Goal: Information Seeking & Learning: Learn about a topic

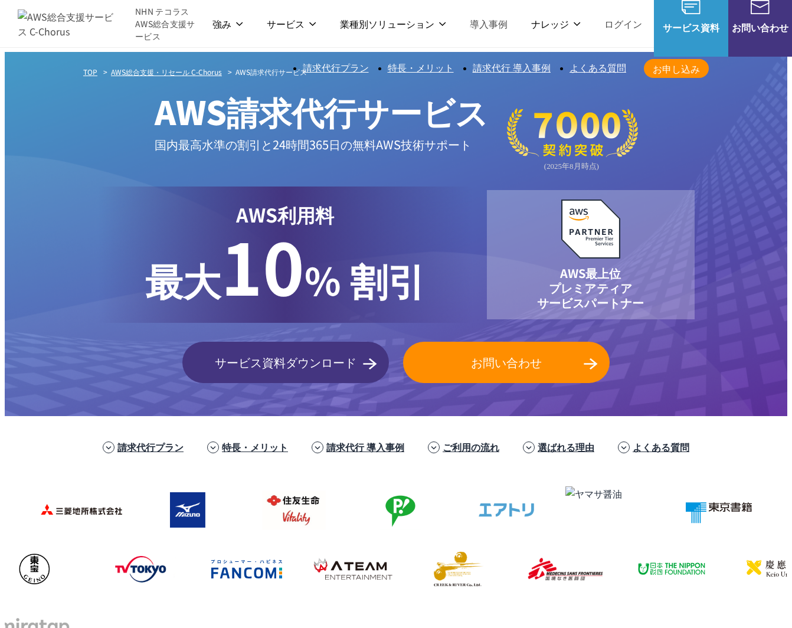
drag, startPoint x: 173, startPoint y: 238, endPoint x: 329, endPoint y: 254, distance: 156.5
click at [173, 252] on span "最大" at bounding box center [183, 279] width 76 height 54
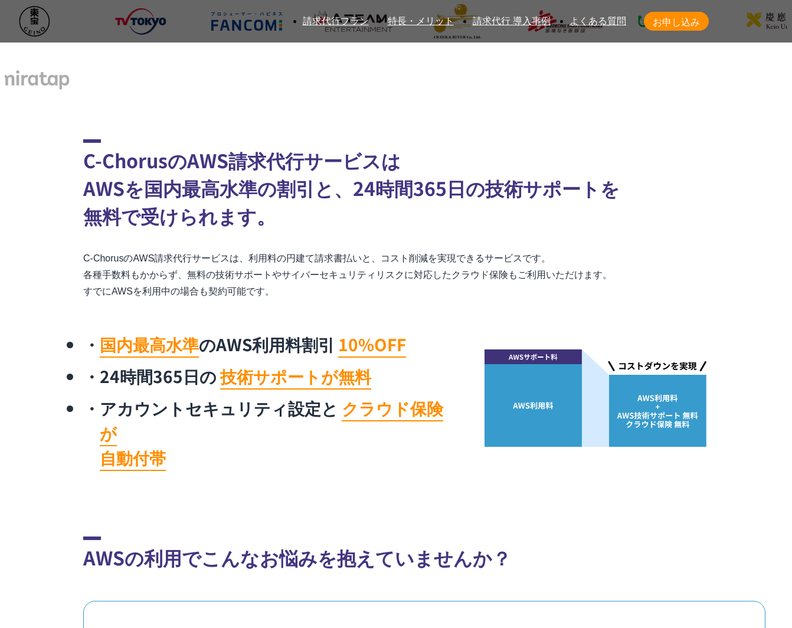
scroll to position [480, 0]
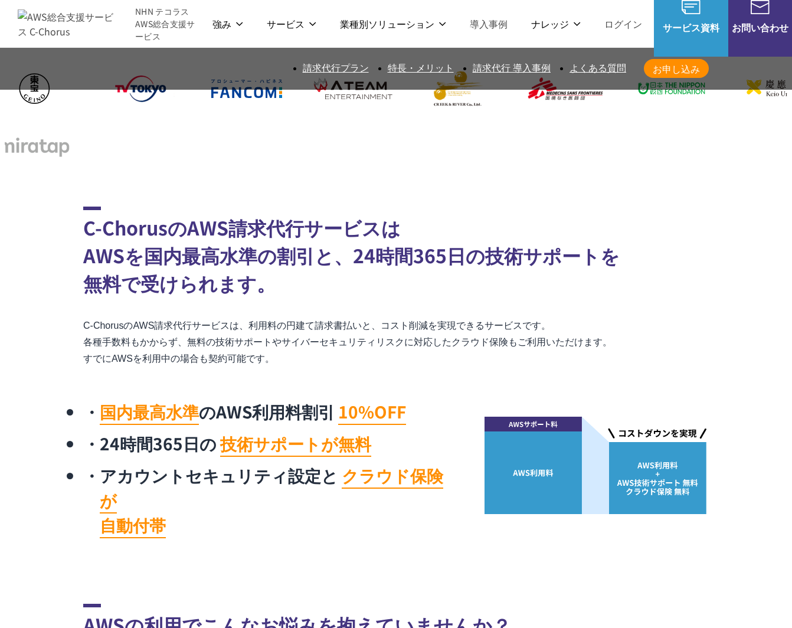
drag, startPoint x: 336, startPoint y: 258, endPoint x: 61, endPoint y: 243, distance: 274.7
click at [61, 243] on section "C-ChorusのAWS請求代行サービスは AWSを国内最高水準の割引と、24時間365日の技術サポートを 無料で受けられます。 C-ChorusのAWS請求…" at bounding box center [396, 375] width 782 height 338
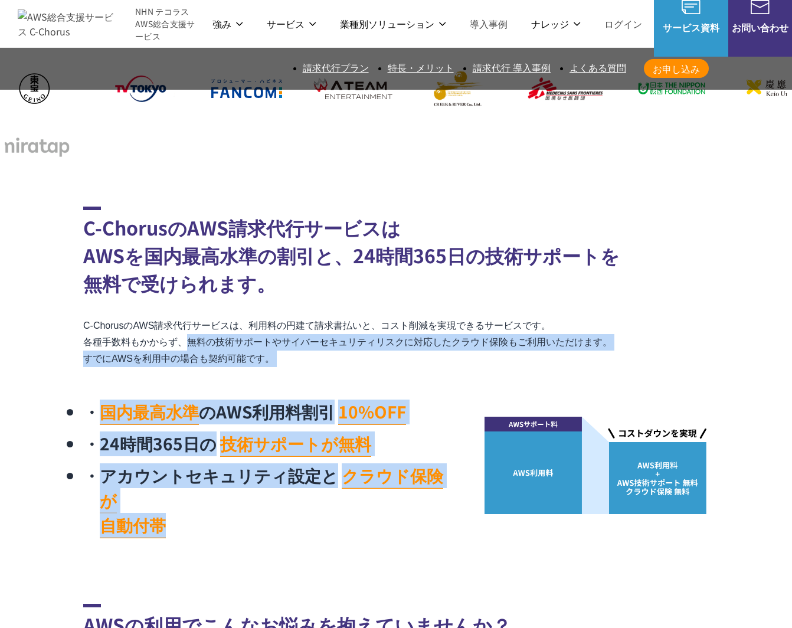
drag, startPoint x: 79, startPoint y: 245, endPoint x: 531, endPoint y: 284, distance: 453.5
click at [525, 284] on section "C-ChorusのAWS請求代行サービスは AWSを国内最高水準の割引と、24時間365日の技術サポートを 無料で受けられます。 C-ChorusのAWS請求…" at bounding box center [396, 375] width 782 height 338
click at [530, 284] on div "C-ChorusのAWS請求代行サービスは AWSを国内最高水準の割引と、24時間365日の技術サポートを 無料で受けられます。 C-ChorusのAWS請求…" at bounding box center [395, 375] width 625 height 338
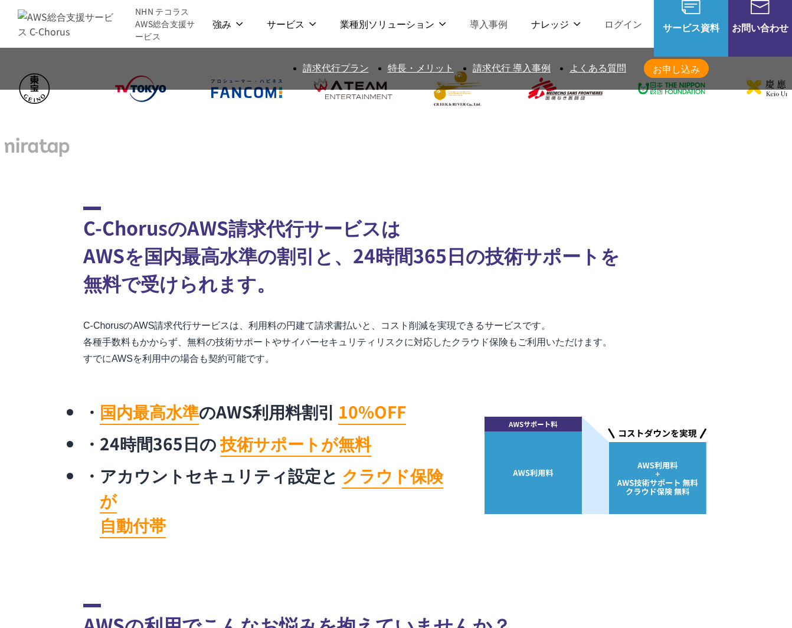
drag, startPoint x: 91, startPoint y: 258, endPoint x: 297, endPoint y: 263, distance: 205.9
click at [297, 317] on p "C-ChorusのAWS請求代行サービスは、利用料の円建て請求書払いと、コスト削減を実現できるサービスです。 各種手数料もかからず、無料の技術サポートやサイバ…" at bounding box center [395, 342] width 625 height 50
drag, startPoint x: 318, startPoint y: 261, endPoint x: 311, endPoint y: 262, distance: 6.5
click at [318, 317] on p "C-ChorusのAWS請求代行サービスは、利用料の円建て請求書払いと、コスト削減を実現できるサービスです。 各種手数料もかからず、無料の技術サポートやサイバ…" at bounding box center [395, 342] width 625 height 50
drag, startPoint x: 311, startPoint y: 262, endPoint x: -17, endPoint y: 255, distance: 328.0
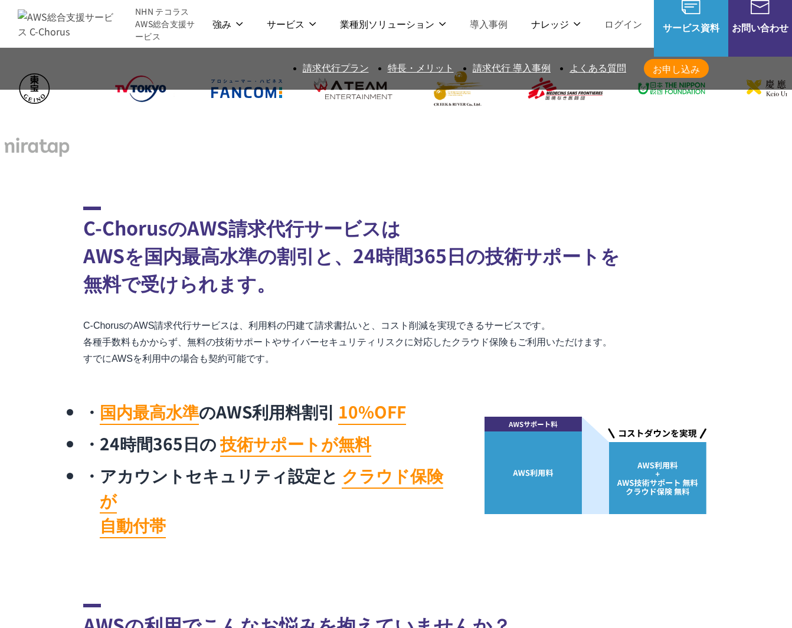
copy p "すでにAWSを利用中の場合も契約可能です。"
click at [137, 287] on div "C-ChorusのAWS請求代行サービスは AWSを国内最高水準の割引と、24時間365日の技術サポートを 無料で受けられます。 C-ChorusのAWS請求…" at bounding box center [395, 375] width 625 height 338
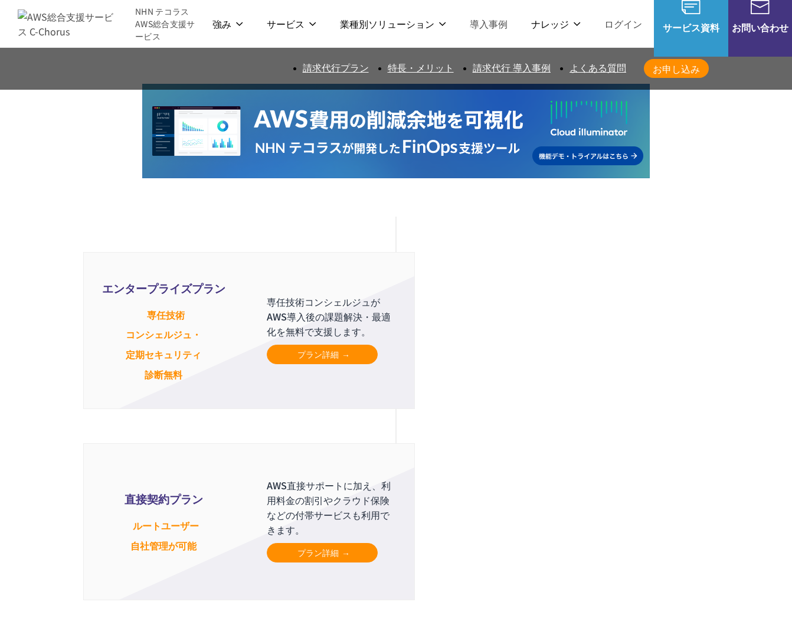
scroll to position [3122, 0]
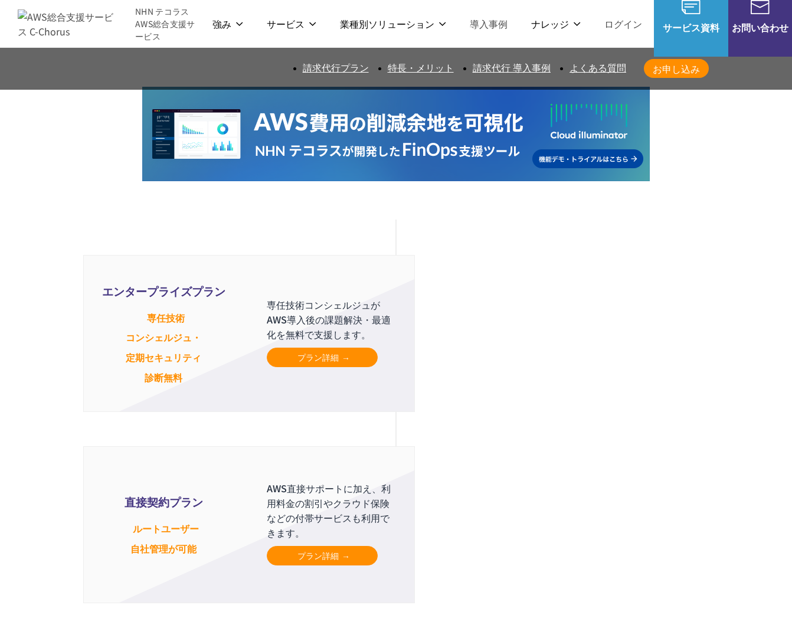
drag, startPoint x: 117, startPoint y: 399, endPoint x: 70, endPoint y: 304, distance: 106.1
drag, startPoint x: 70, startPoint y: 304, endPoint x: 122, endPoint y: 402, distance: 110.8
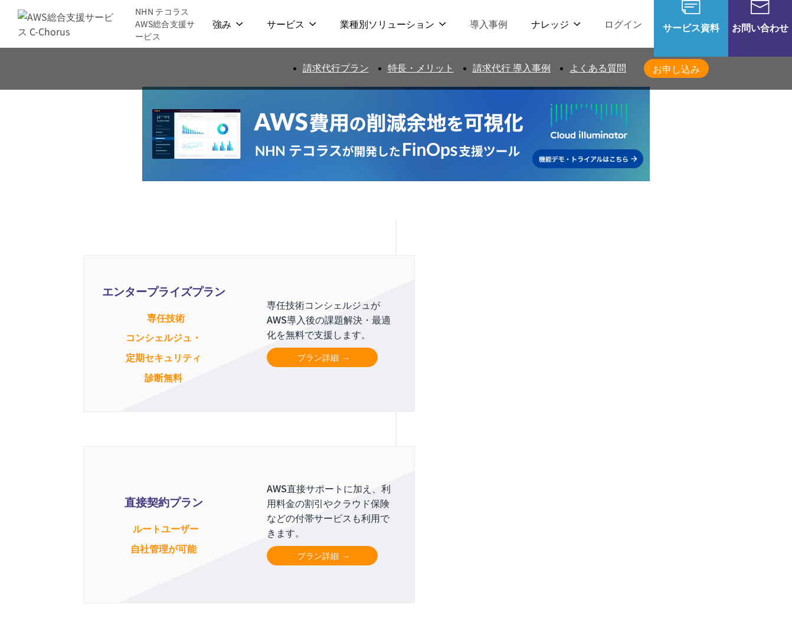
drag, startPoint x: 122, startPoint y: 402, endPoint x: 113, endPoint y: 402, distance: 8.8
drag, startPoint x: 94, startPoint y: 372, endPoint x: 51, endPoint y: 283, distance: 98.7
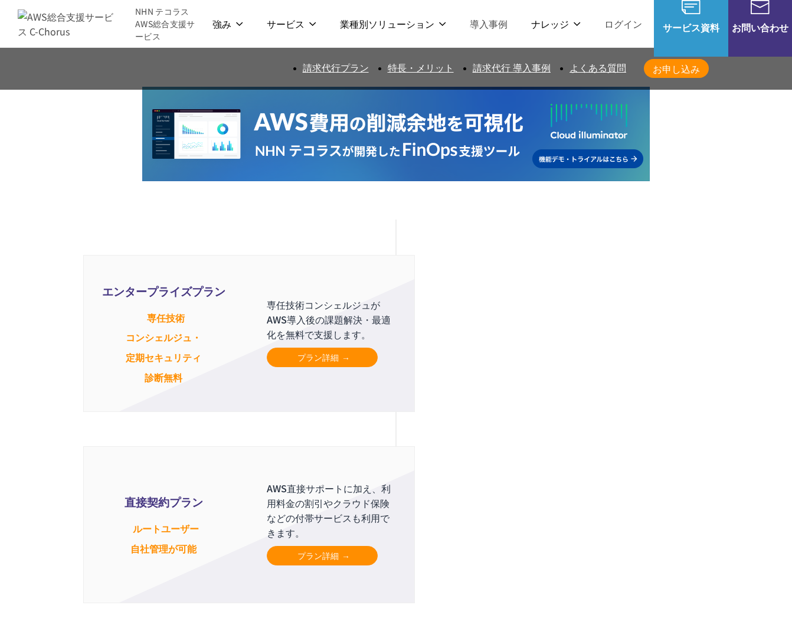
drag, startPoint x: 87, startPoint y: 316, endPoint x: 435, endPoint y: 391, distance: 356.6
drag, startPoint x: 335, startPoint y: 366, endPoint x: 74, endPoint y: 263, distance: 280.4
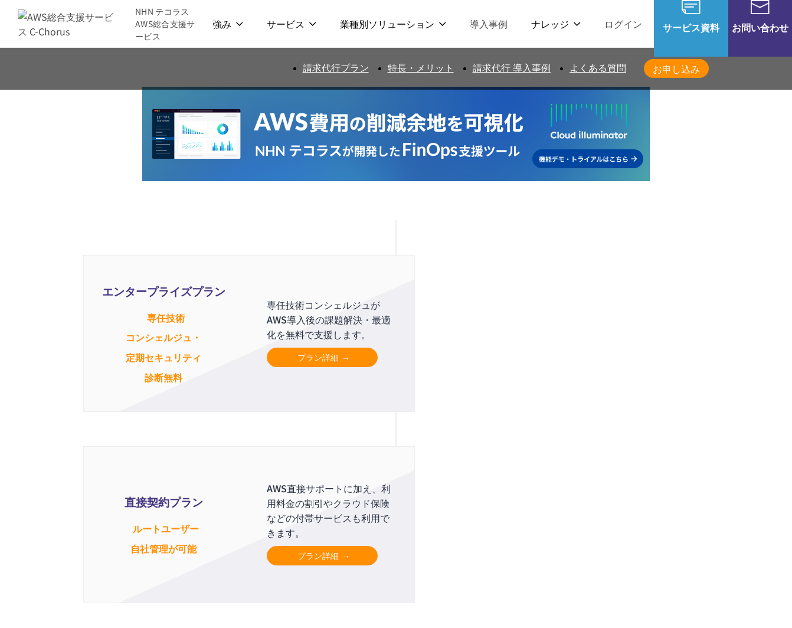
drag, startPoint x: 113, startPoint y: 275, endPoint x: 542, endPoint y: 371, distance: 440.1
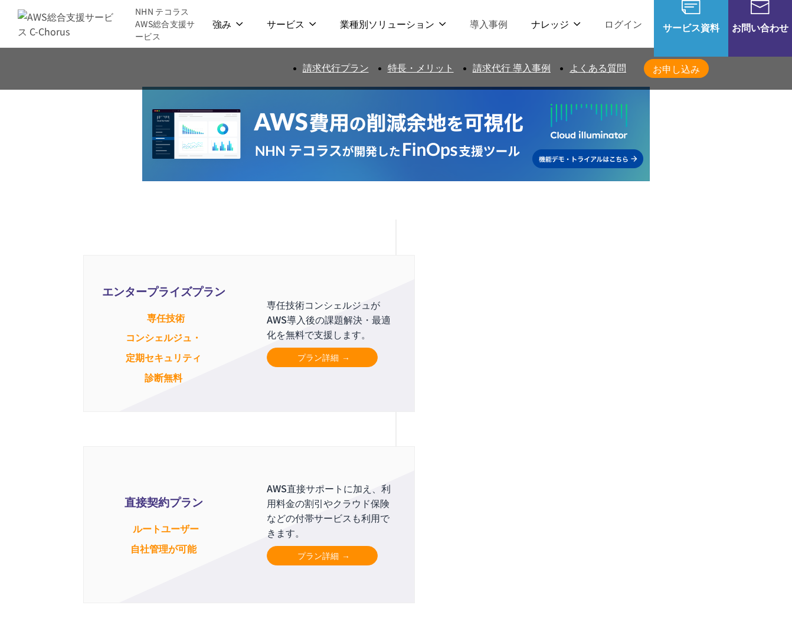
drag, startPoint x: 389, startPoint y: 358, endPoint x: 93, endPoint y: 266, distance: 309.5
drag, startPoint x: 114, startPoint y: 277, endPoint x: 533, endPoint y: 402, distance: 437.7
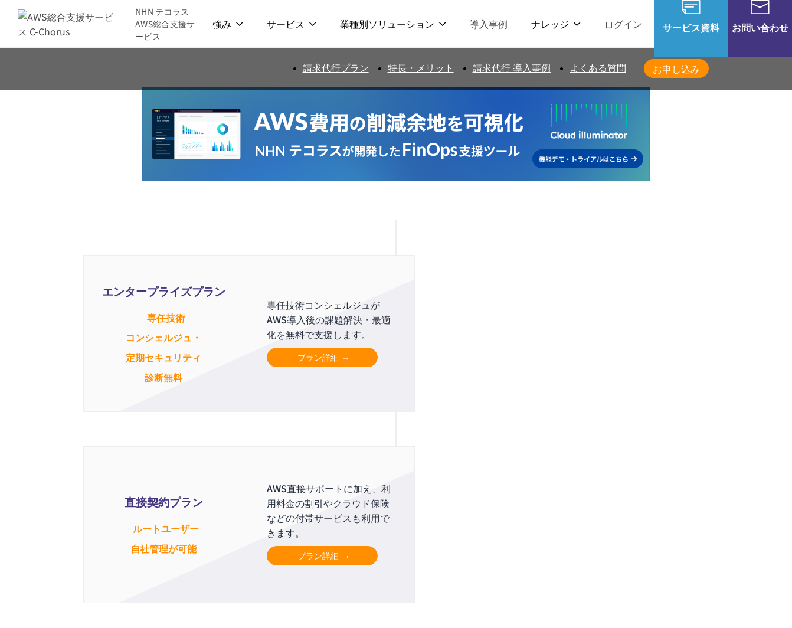
drag, startPoint x: 533, startPoint y: 402, endPoint x: 514, endPoint y: 399, distance: 19.6
drag, startPoint x: 514, startPoint y: 399, endPoint x: 99, endPoint y: 278, distance: 432.5
drag, startPoint x: 99, startPoint y: 278, endPoint x: 435, endPoint y: 363, distance: 347.4
